Goal: Find contact information: Find contact information

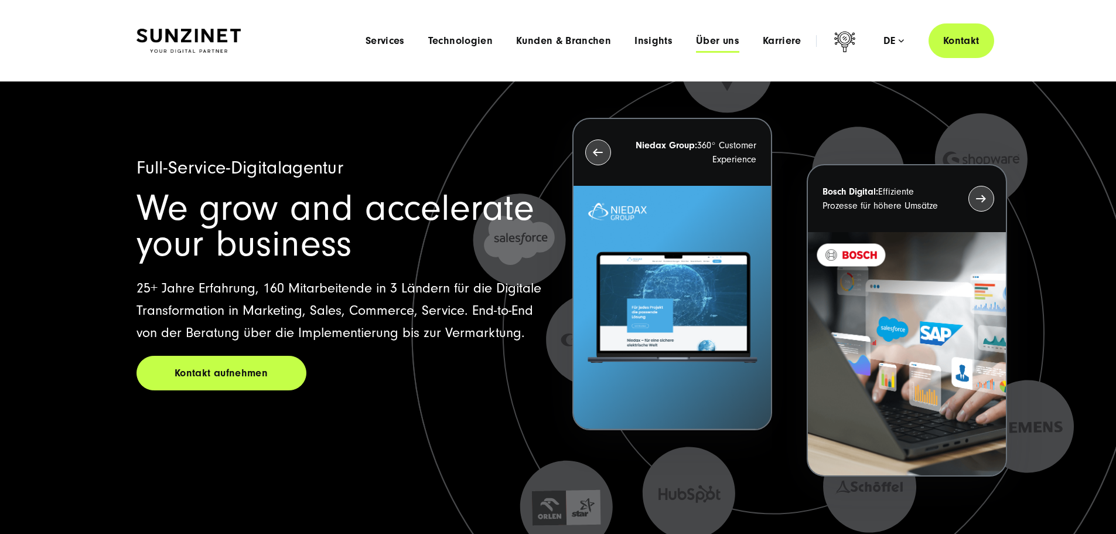
click at [706, 37] on span "Über uns" at bounding box center [717, 41] width 43 height 12
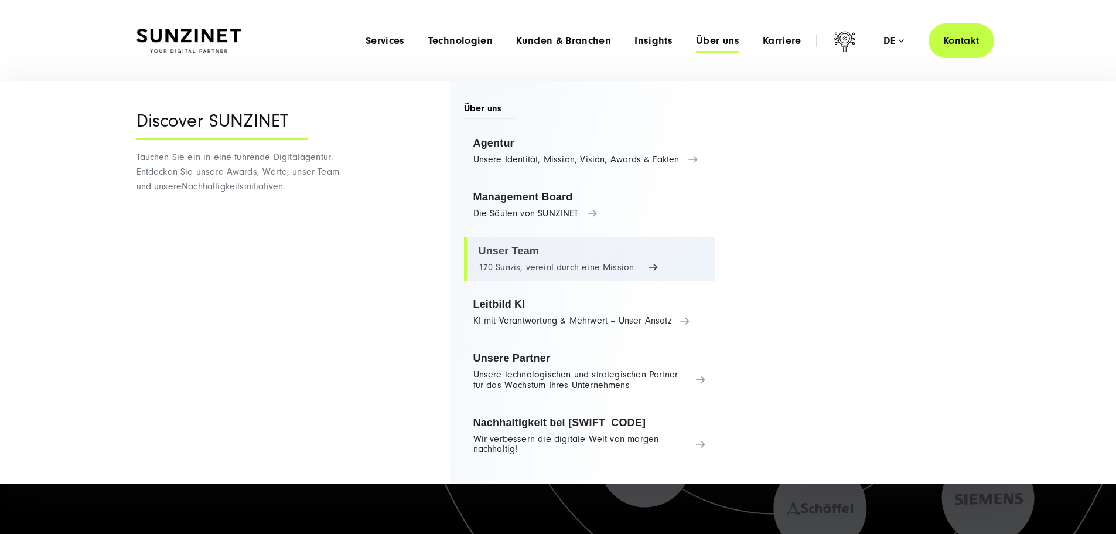
click at [531, 249] on link "Unser Team 170 Sunzis, vereint durch eine Mission" at bounding box center [589, 259] width 251 height 45
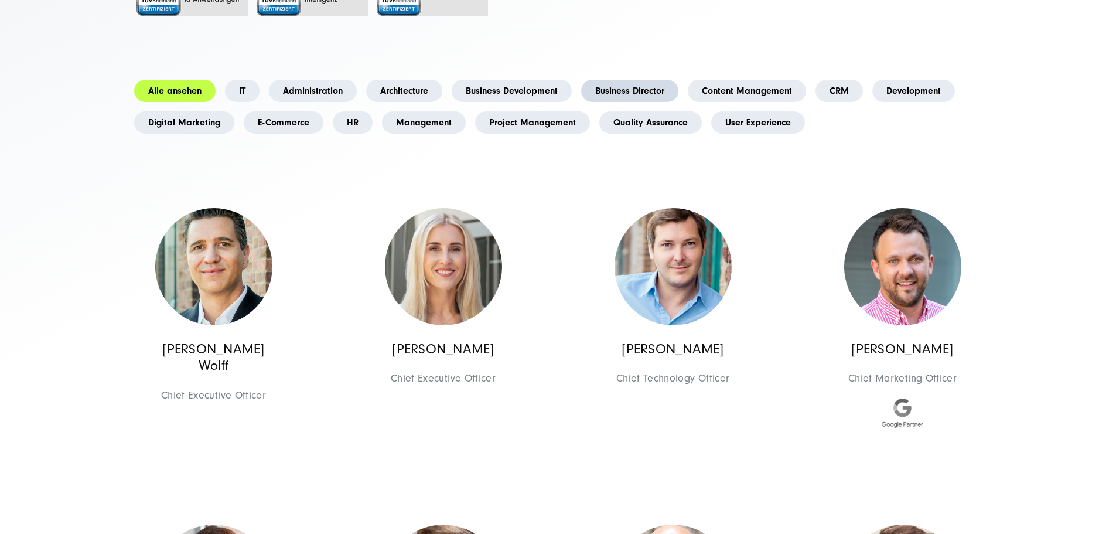
click at [678, 102] on link "Business Director" at bounding box center [629, 91] width 97 height 22
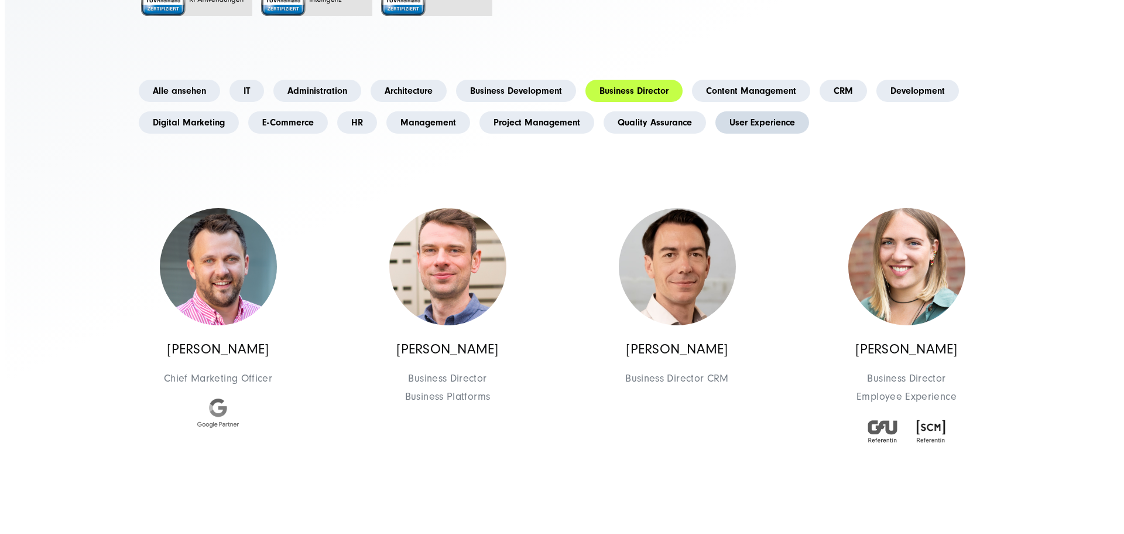
scroll to position [527, 0]
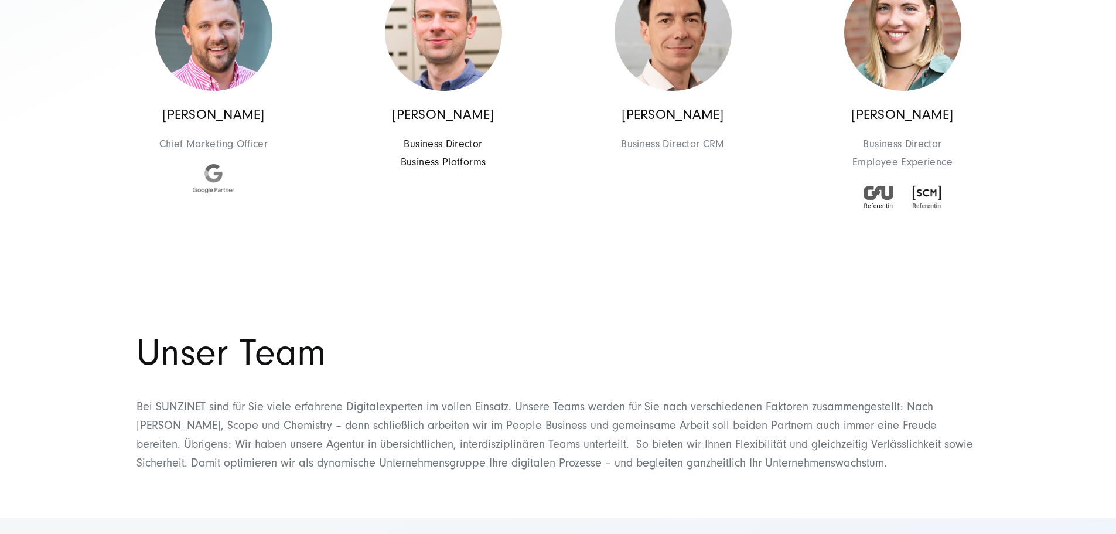
click at [460, 124] on p "[PERSON_NAME]" at bounding box center [443, 115] width 117 height 17
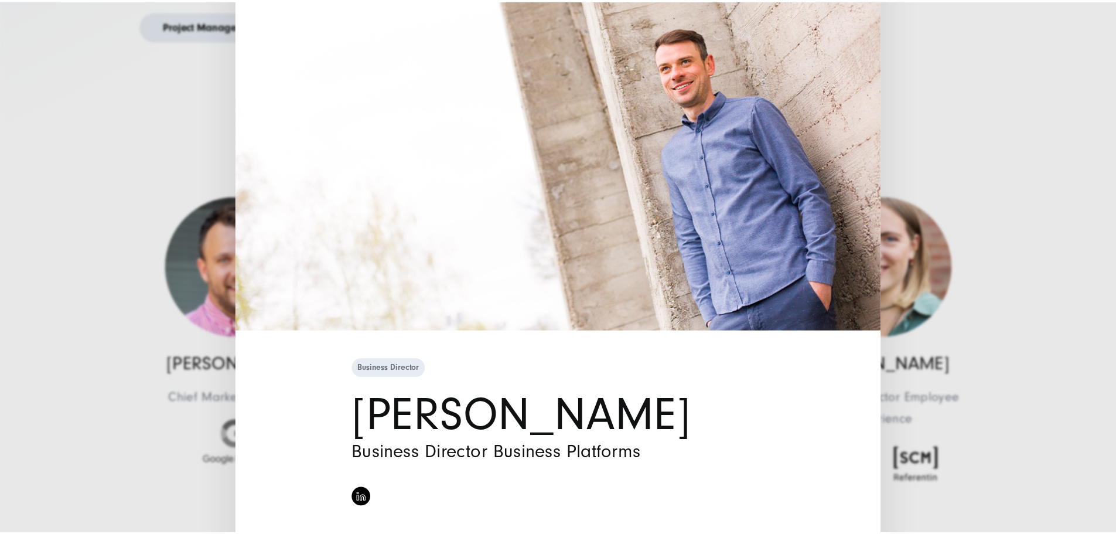
scroll to position [0, 0]
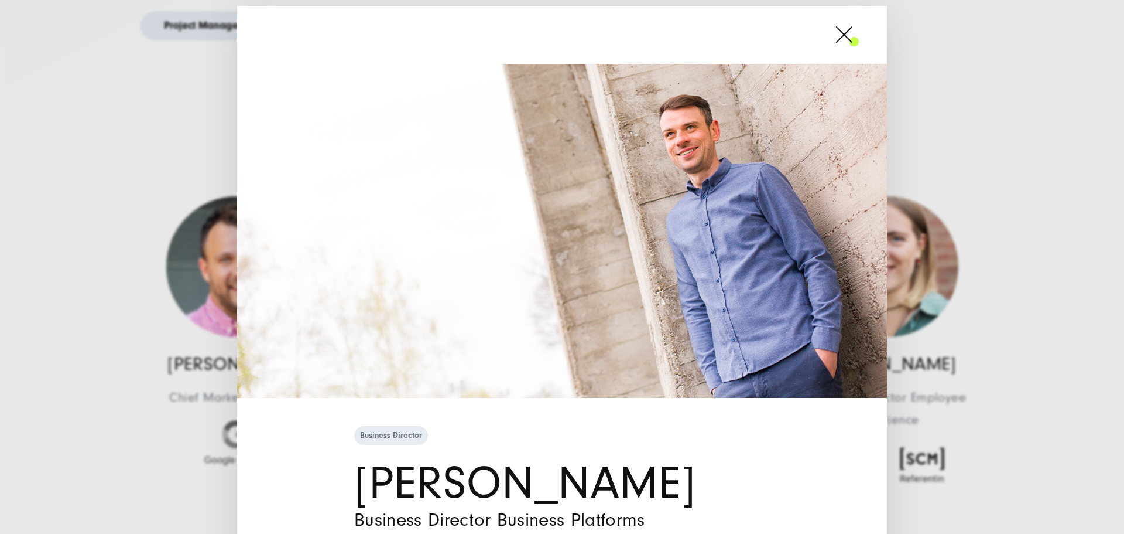
click at [859, 36] on span at bounding box center [859, 34] width 0 height 29
